Goal: Information Seeking & Learning: Learn about a topic

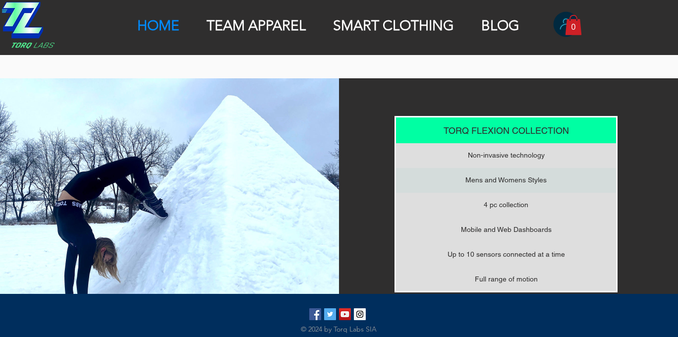
scroll to position [617, 0]
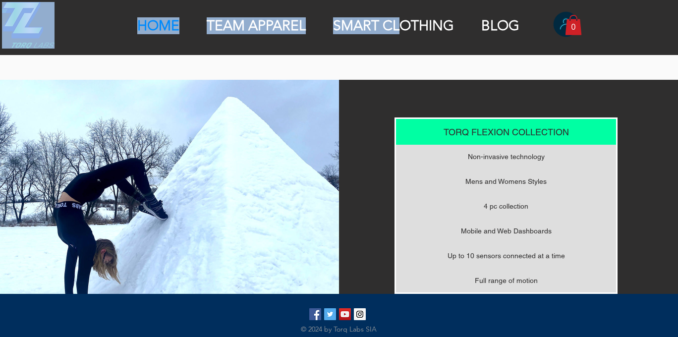
drag, startPoint x: 391, startPoint y: 15, endPoint x: 397, endPoint y: 19, distance: 6.5
click at [397, 19] on div "HOME TEAM APPAREL SMART CLOTHING BLOG NEWS More Use tab to navigate through the…" at bounding box center [339, 27] width 678 height 55
click at [397, 19] on p "SMART CLOTHING" at bounding box center [393, 25] width 131 height 17
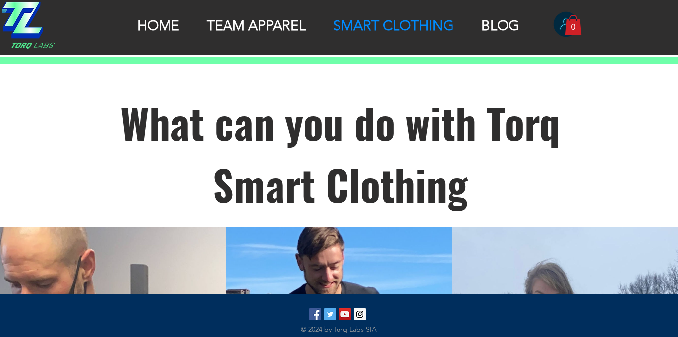
click at [322, 98] on span "What can you do with Torq Smart Clothing" at bounding box center [339, 153] width 439 height 123
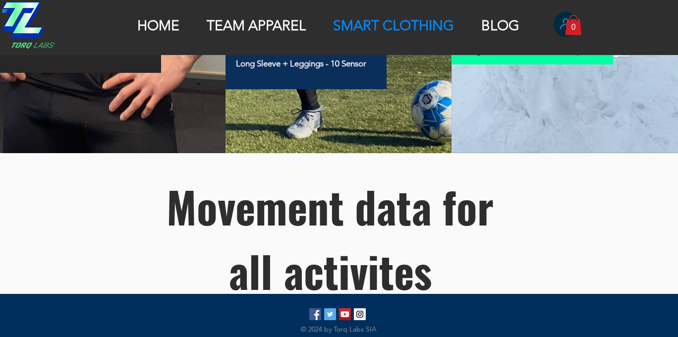
scroll to position [381, 0]
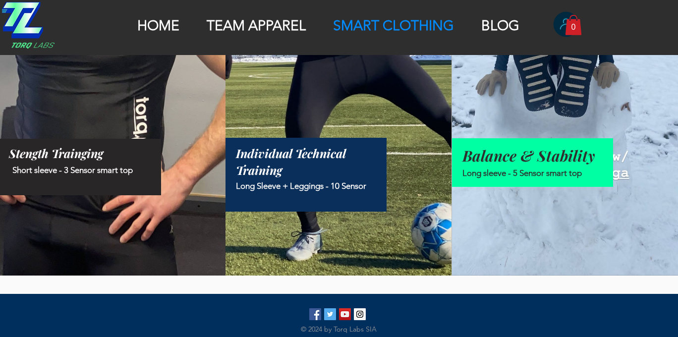
click at [282, 26] on p "TEAM APPAREL" at bounding box center [256, 25] width 109 height 17
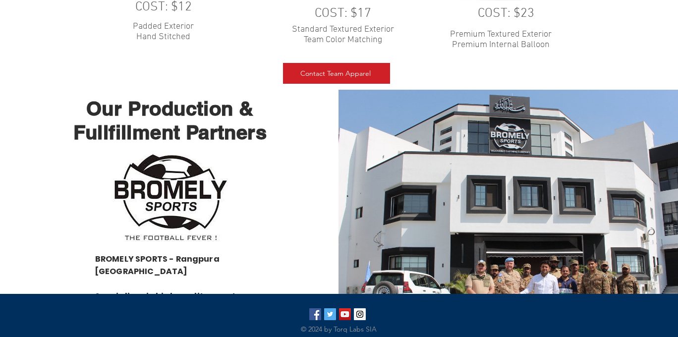
scroll to position [1837, 0]
